Goal: Complete application form

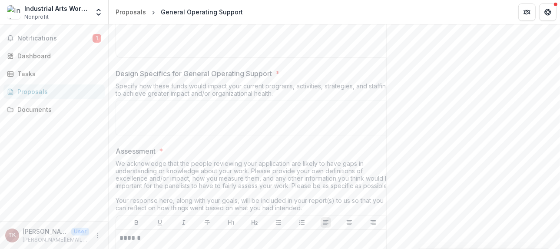
scroll to position [2873, 0]
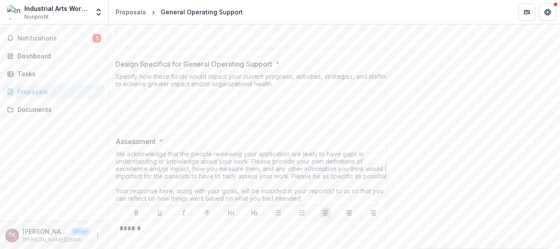
drag, startPoint x: 171, startPoint y: 177, endPoint x: 351, endPoint y: 210, distance: 183.4
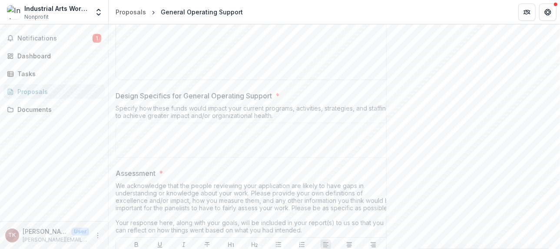
scroll to position [2115, 0]
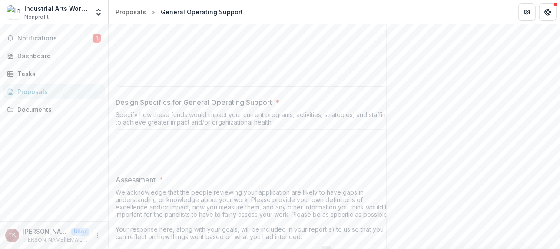
drag, startPoint x: 165, startPoint y: 103, endPoint x: 555, endPoint y: 121, distance: 390.3
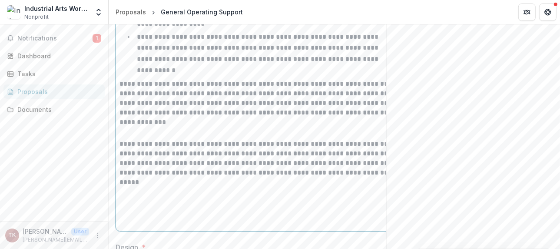
scroll to position [2099, 0]
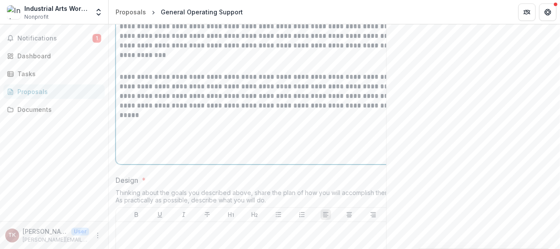
scroll to position [2186, 0]
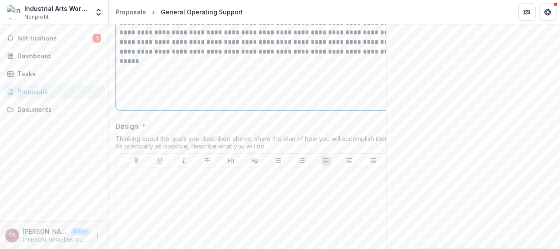
drag, startPoint x: 165, startPoint y: 131, endPoint x: 409, endPoint y: 131, distance: 244.2
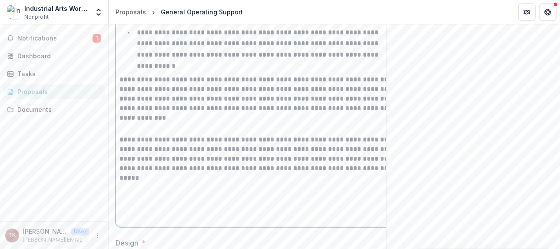
scroll to position [2055, 0]
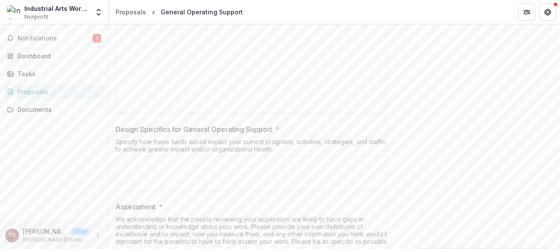
scroll to position [2382, 0]
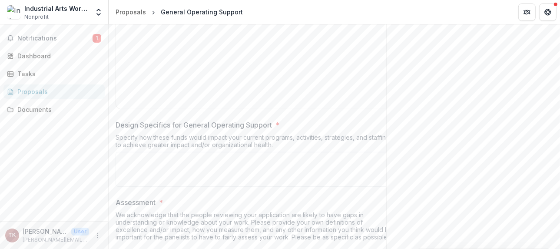
drag, startPoint x: 165, startPoint y: 142, endPoint x: 436, endPoint y: 143, distance: 271.2
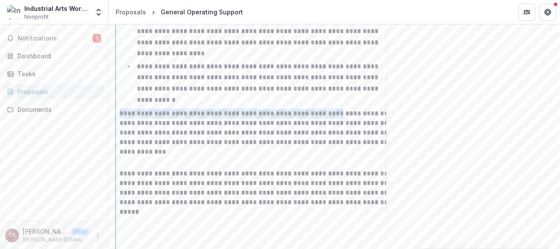
scroll to position [2034, 0]
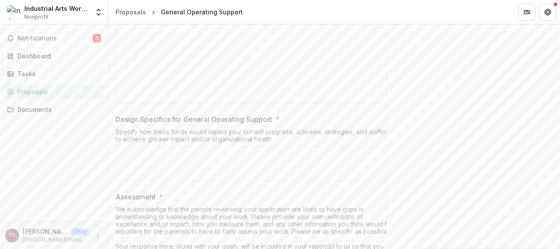
scroll to position [2414, 0]
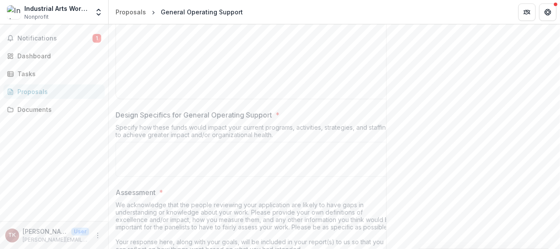
scroll to position [2457, 0]
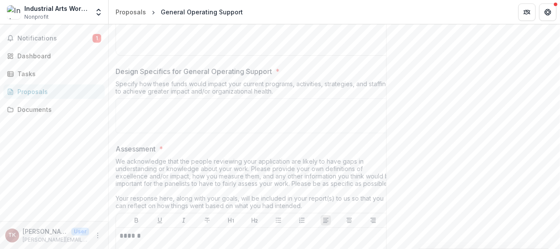
drag, startPoint x: 166, startPoint y: 152, endPoint x: 333, endPoint y: 150, distance: 166.9
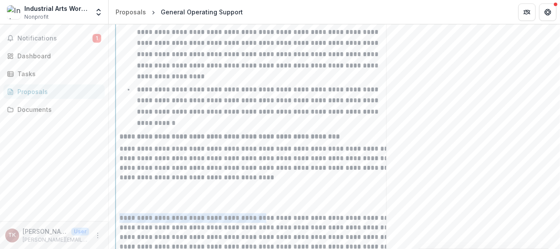
scroll to position [1979, 0]
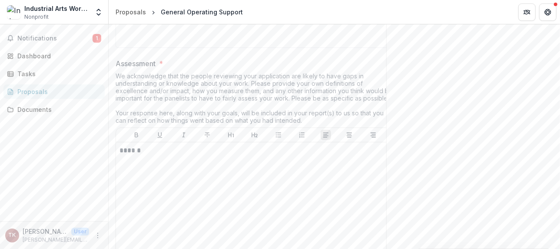
scroll to position [2541, 0]
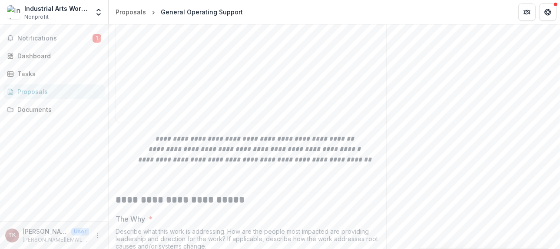
scroll to position [2671, 0]
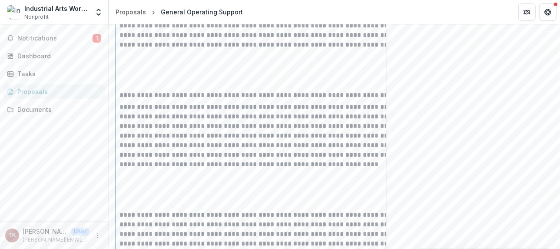
scroll to position [2720, 0]
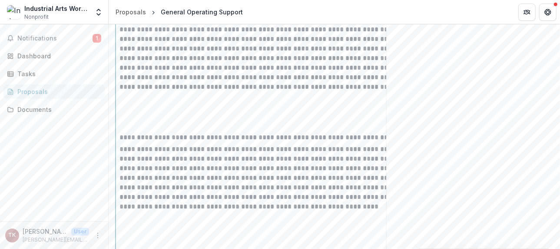
drag, startPoint x: 231, startPoint y: 75, endPoint x: 447, endPoint y: 78, distance: 216.0
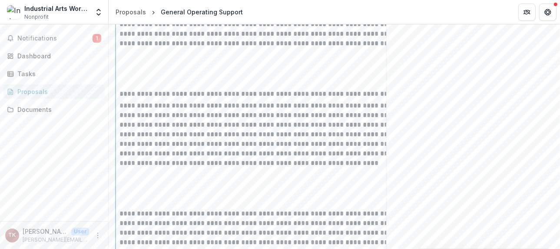
scroll to position [2764, 0]
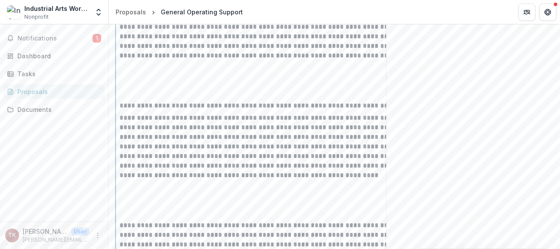
drag, startPoint x: 165, startPoint y: 57, endPoint x: 481, endPoint y: 194, distance: 343.9
click at [390, 196] on div "**********" at bounding box center [255, 37] width 270 height 821
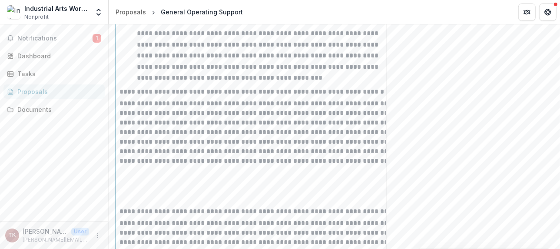
scroll to position [2782, 0]
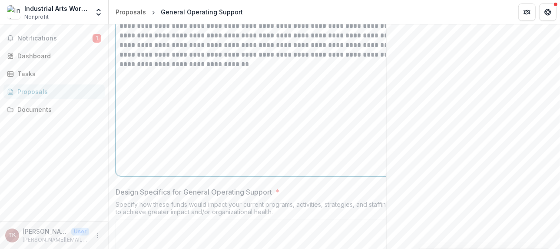
scroll to position [3086, 0]
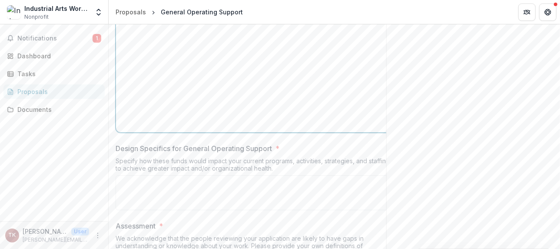
drag, startPoint x: 165, startPoint y: 137, endPoint x: 493, endPoint y: 136, distance: 327.7
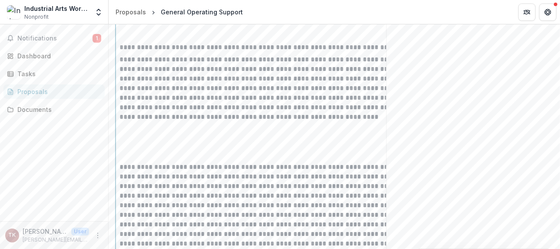
scroll to position [2608, 0]
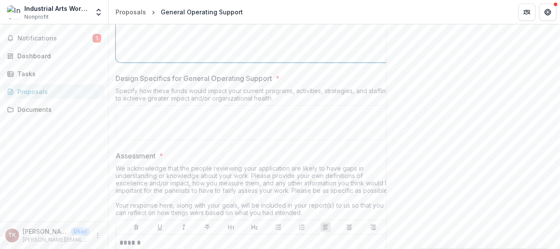
scroll to position [3156, 0]
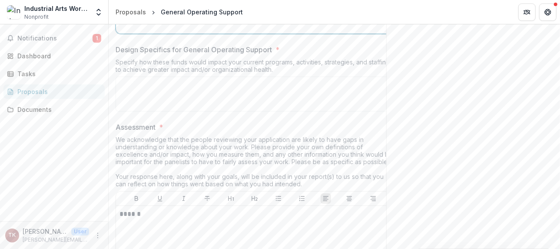
scroll to position [3200, 0]
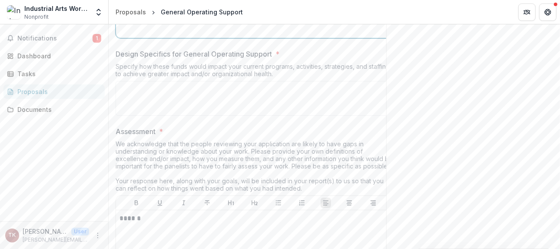
drag, startPoint x: 166, startPoint y: 167, endPoint x: 490, endPoint y: 171, distance: 324.2
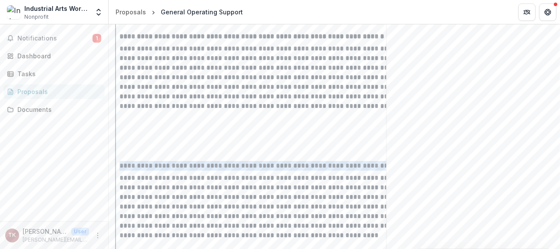
scroll to position [2722, 0]
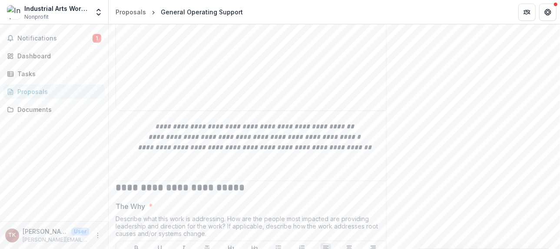
scroll to position [3457, 0]
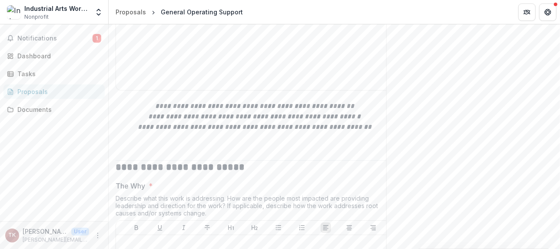
drag, startPoint x: 166, startPoint y: 80, endPoint x: 445, endPoint y: 202, distance: 304.7
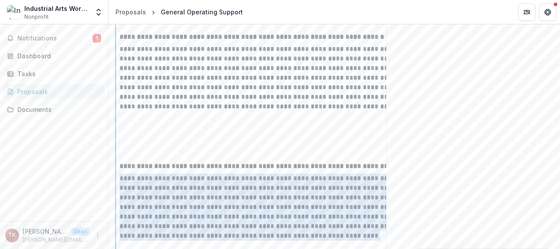
scroll to position [2718, 0]
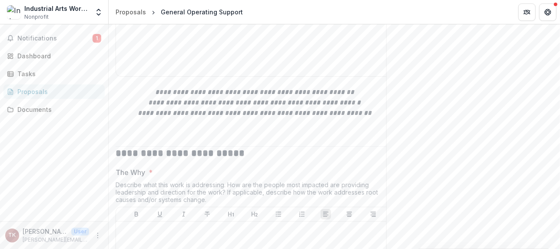
scroll to position [3537, 0]
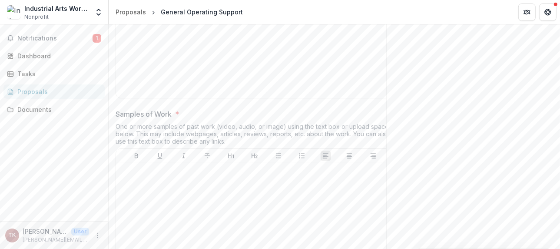
scroll to position [3711, 0]
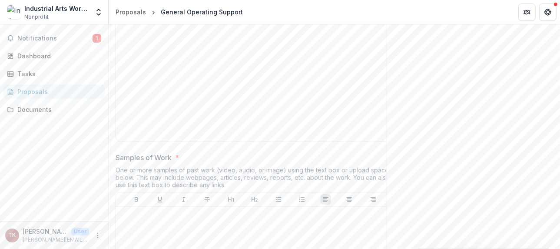
type textarea "*"
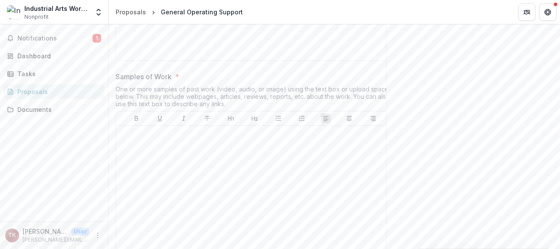
scroll to position [3841, 0]
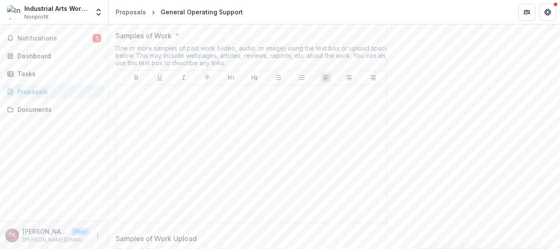
type textarea "**********"
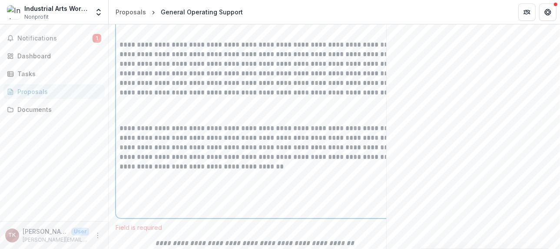
scroll to position [3883, 0]
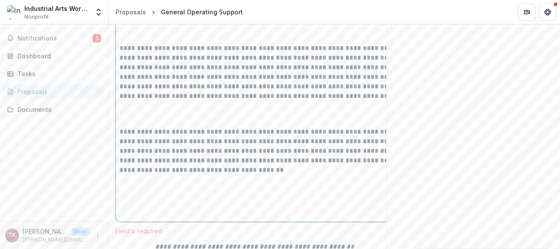
drag, startPoint x: 164, startPoint y: 148, endPoint x: 191, endPoint y: 153, distance: 27.4
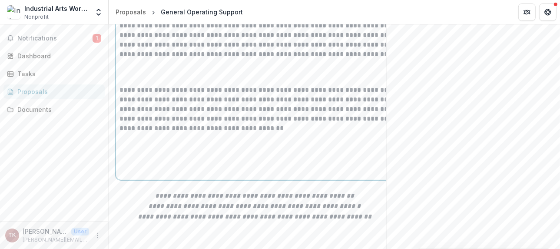
scroll to position [3927, 0]
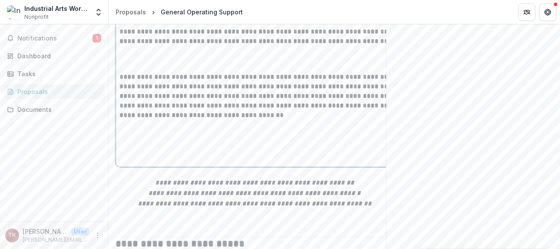
scroll to position [4014, 0]
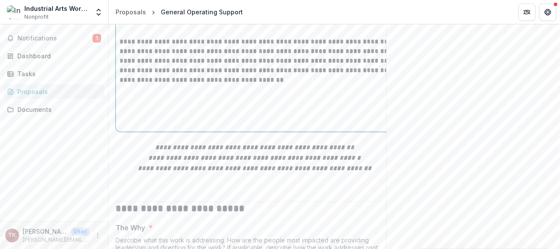
drag, startPoint x: 165, startPoint y: 183, endPoint x: 194, endPoint y: 186, distance: 29.2
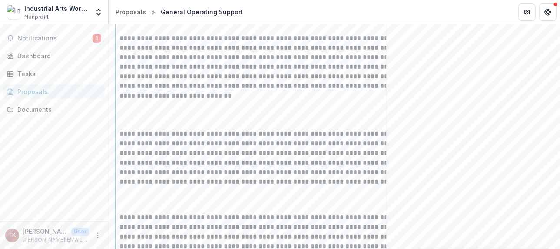
scroll to position [3840, 0]
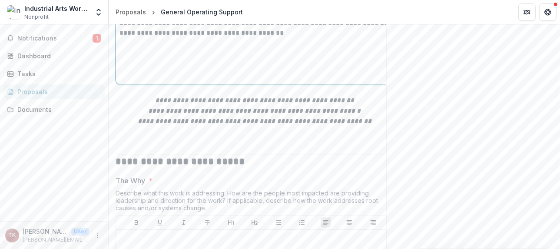
scroll to position [4086, 0]
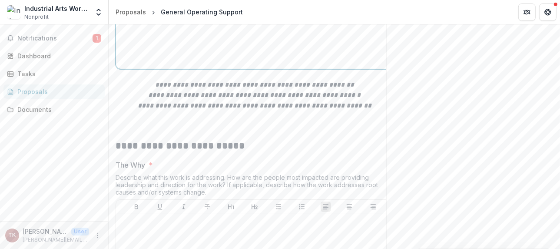
drag, startPoint x: 165, startPoint y: 169, endPoint x: 194, endPoint y: 172, distance: 28.8
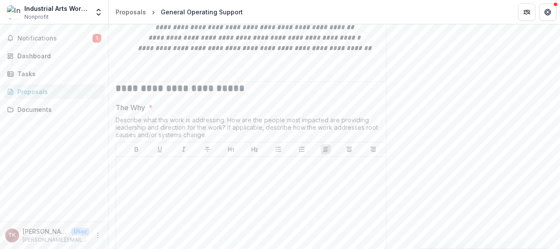
scroll to position [4146, 0]
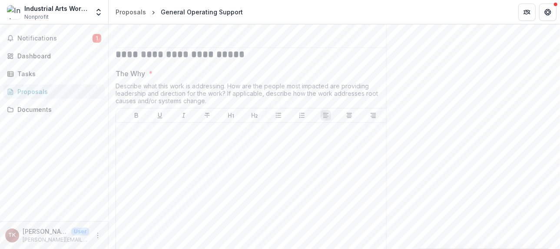
scroll to position [4233, 0]
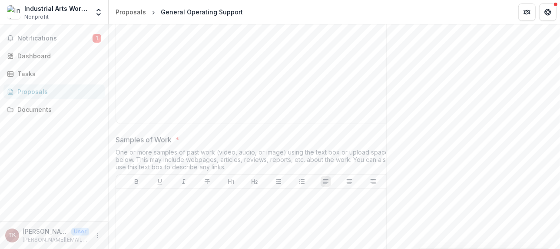
scroll to position [4320, 0]
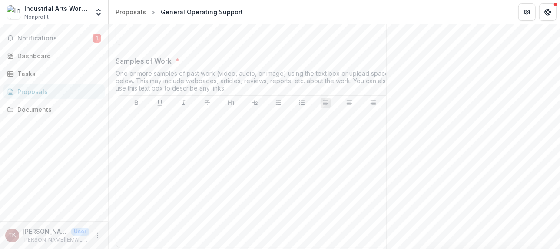
scroll to position [4450, 0]
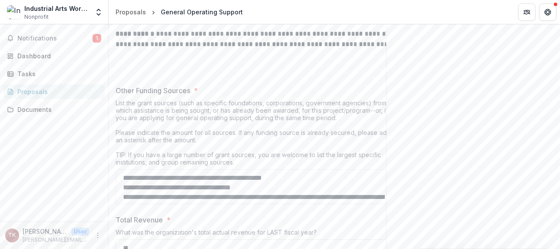
scroll to position [4841, 0]
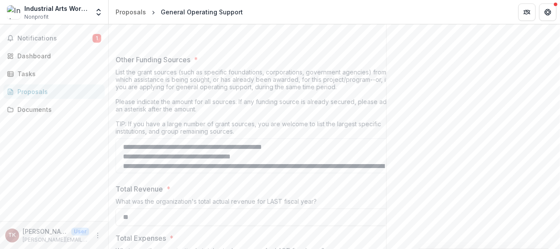
scroll to position [4933, 0]
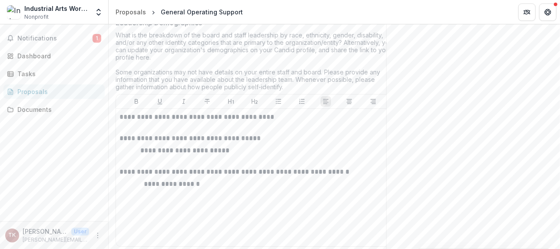
scroll to position [5585, 0]
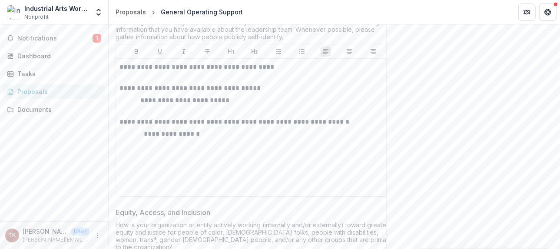
scroll to position [56, 0]
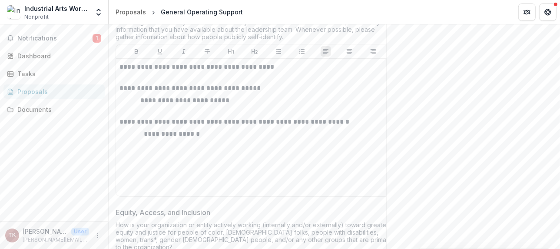
scroll to position [121, 0]
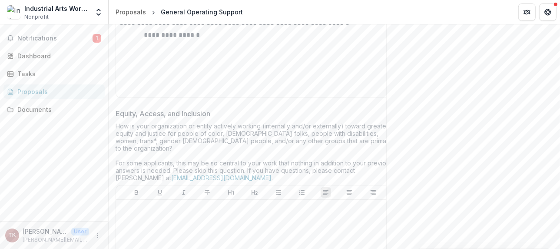
scroll to position [5715, 0]
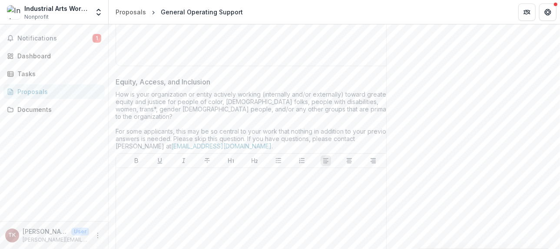
type textarea "**********"
type input "********"
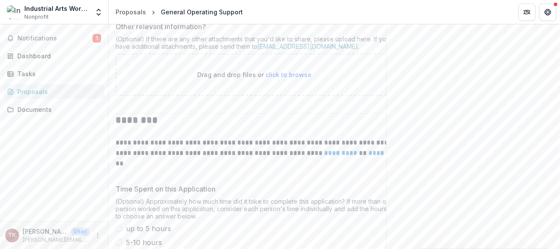
scroll to position [6411, 0]
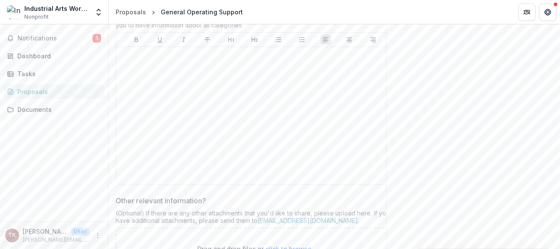
type input "********"
drag, startPoint x: 166, startPoint y: 106, endPoint x: 309, endPoint y: 193, distance: 167.3
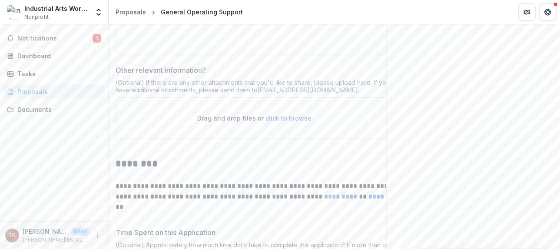
scroll to position [6628, 0]
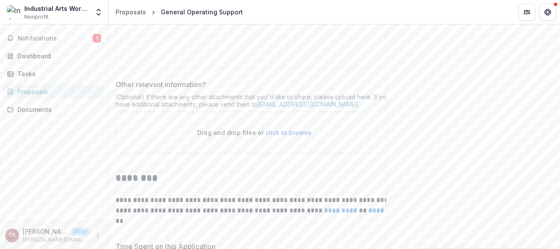
scroll to position [6653, 0]
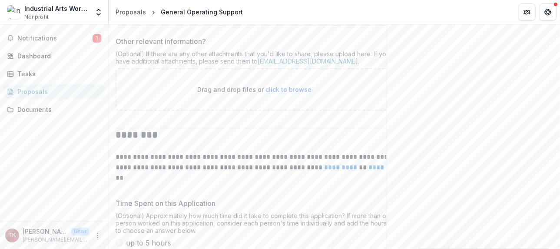
scroll to position [6740, 0]
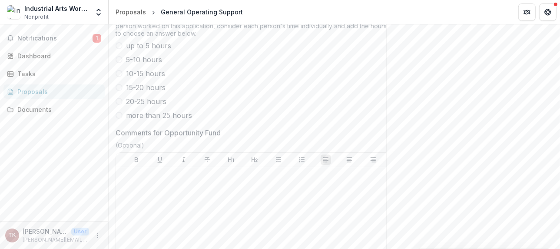
scroll to position [6870, 0]
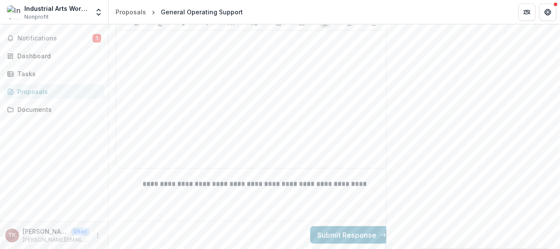
scroll to position [7478, 0]
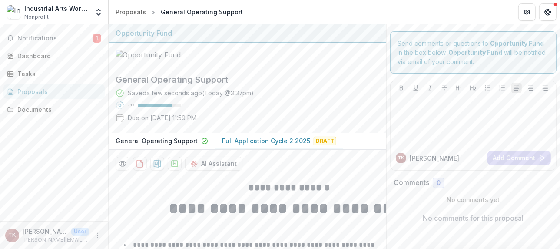
scroll to position [174, 0]
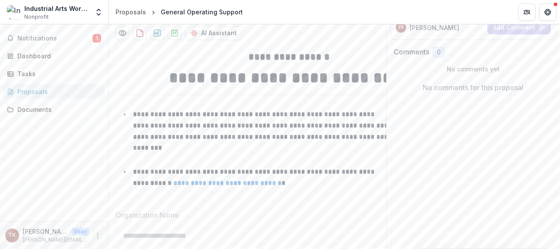
click at [94, 232] on icon "More" at bounding box center [97, 235] width 7 height 7
click at [143, 229] on button "Logout" at bounding box center [153, 229] width 93 height 14
